Goal: Information Seeking & Learning: Learn about a topic

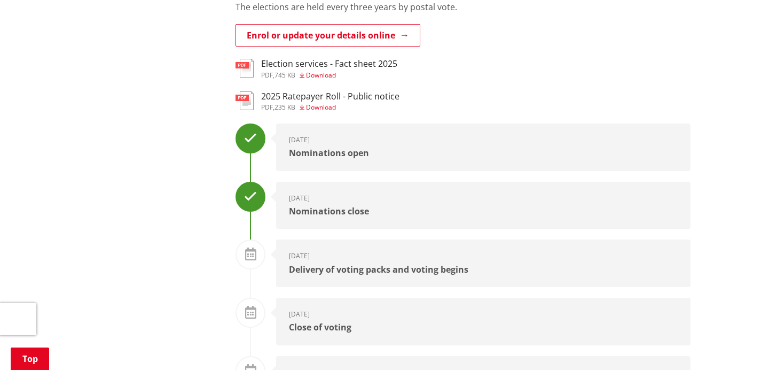
scroll to position [400, 0]
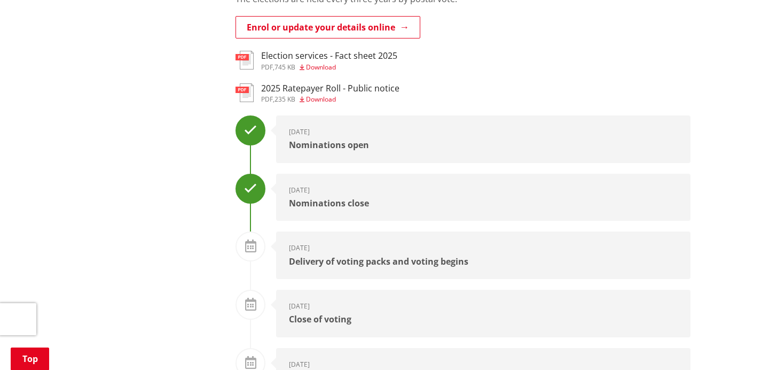
click at [254, 133] on icon at bounding box center [250, 129] width 13 height 13
click at [311, 141] on div "Nominations open" at bounding box center [483, 146] width 389 height 10
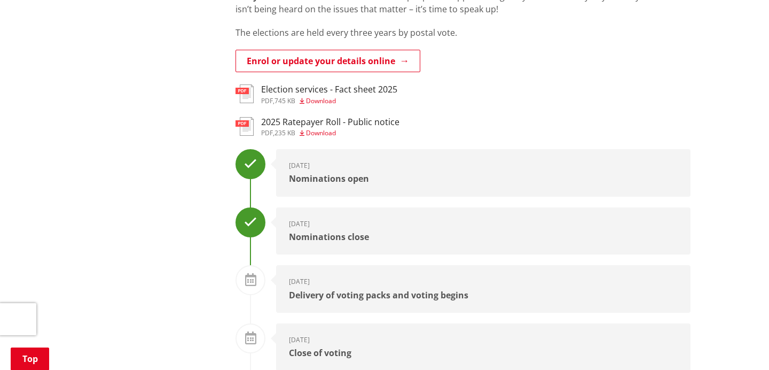
scroll to position [368, 0]
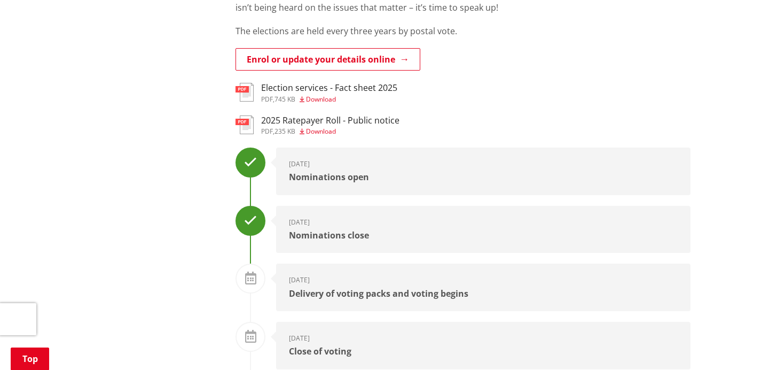
click at [324, 101] on span "Download" at bounding box center [321, 99] width 30 height 9
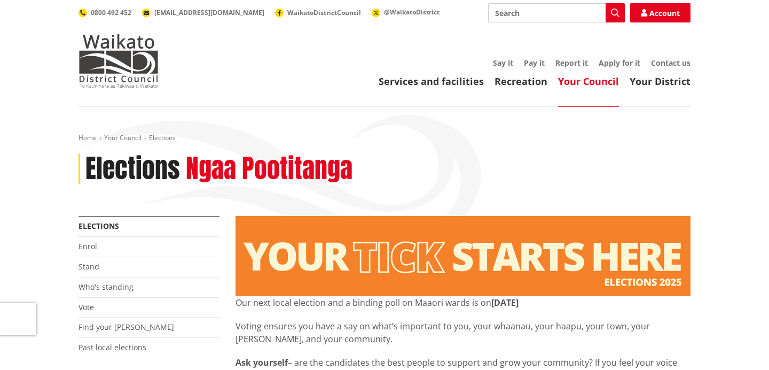
scroll to position [368, 0]
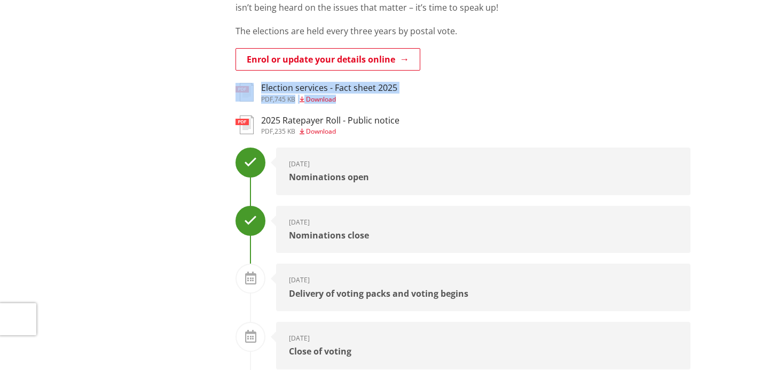
click at [330, 132] on span "Download" at bounding box center [321, 131] width 30 height 9
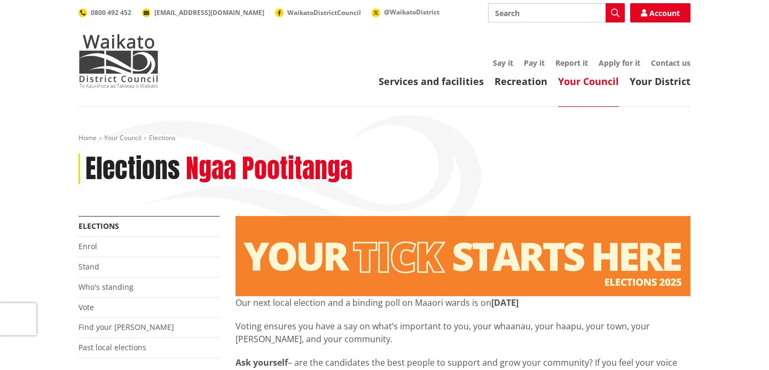
scroll to position [368, 0]
